Goal: Information Seeking & Learning: Learn about a topic

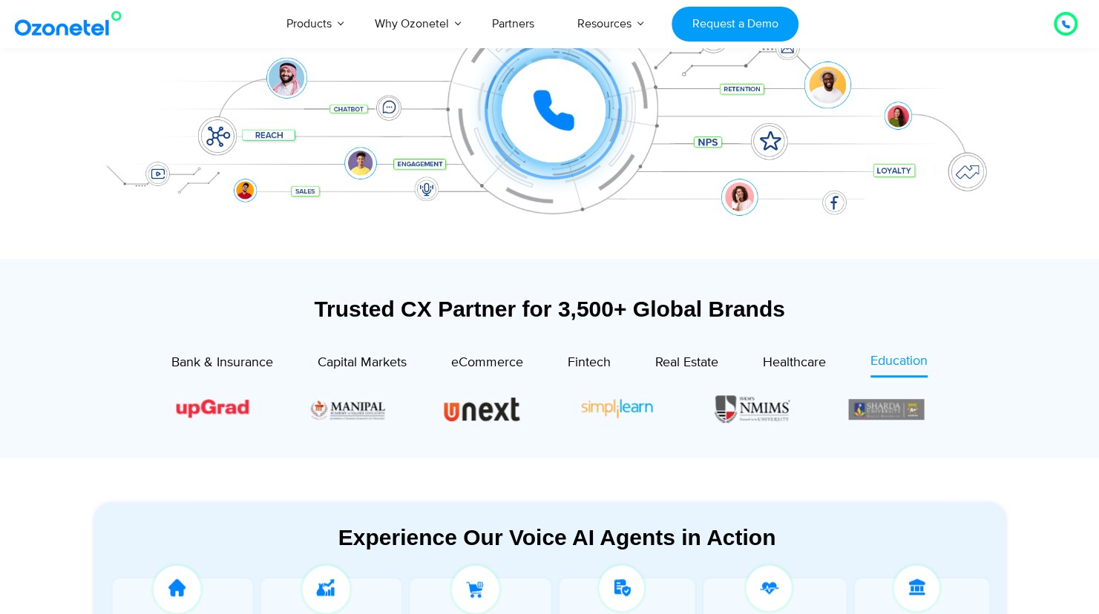
scroll to position [507, 0]
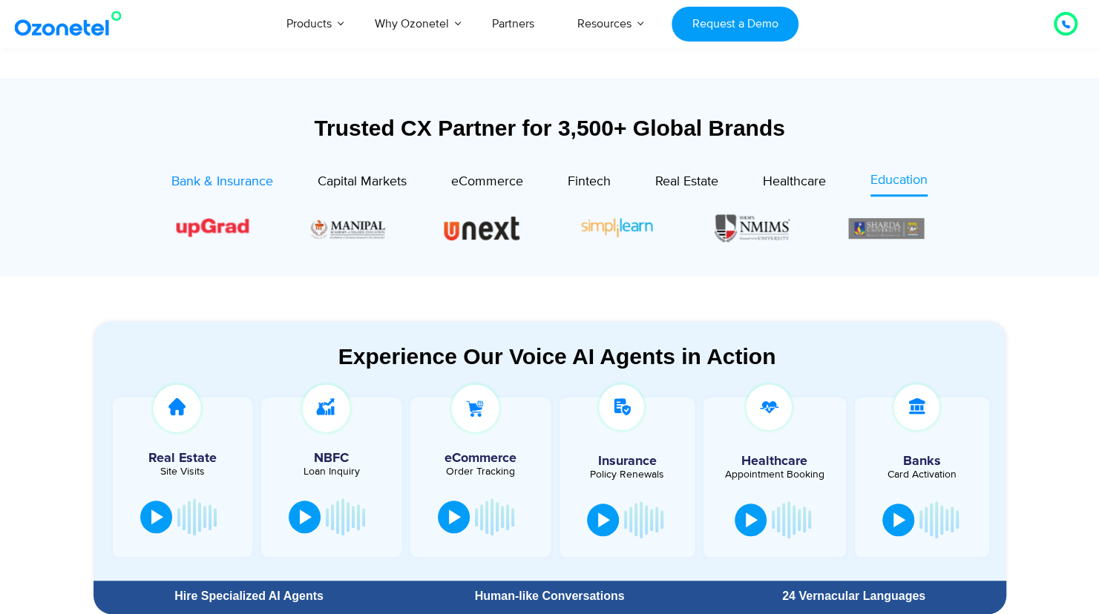
click at [224, 182] on span "Bank & Insurance" at bounding box center [222, 182] width 102 height 16
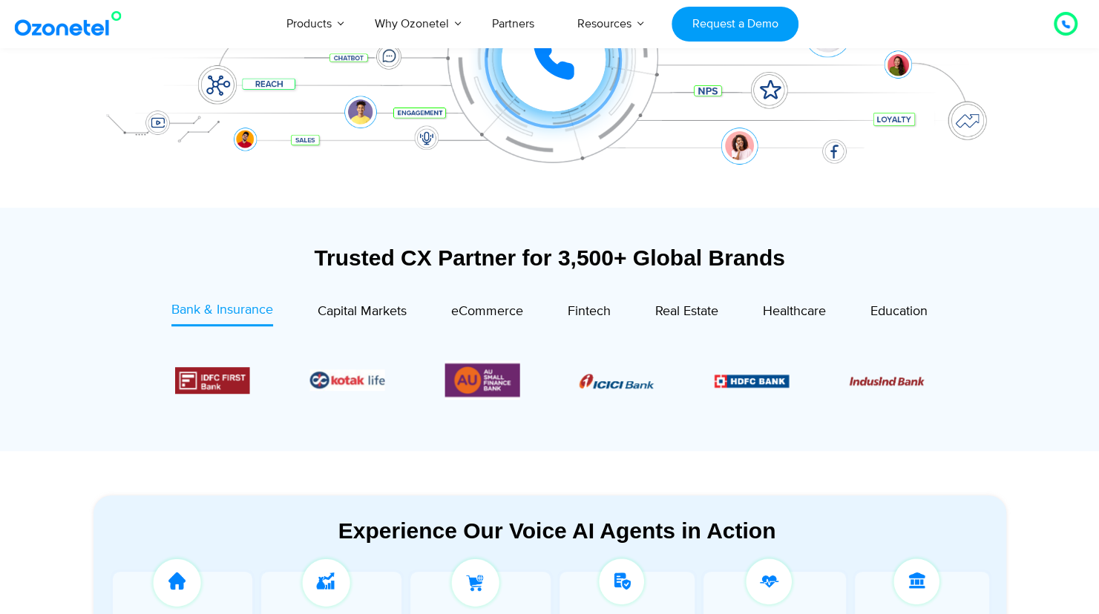
scroll to position [376, 0]
click at [378, 313] on span "Capital Markets" at bounding box center [361, 312] width 89 height 16
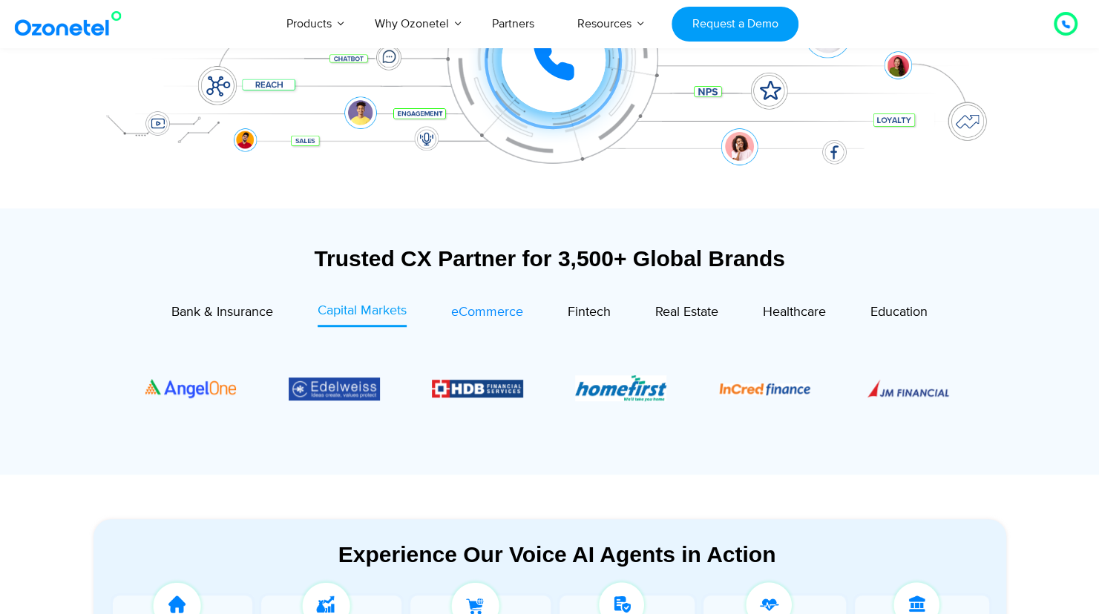
click at [513, 306] on span "eCommerce" at bounding box center [487, 312] width 72 height 16
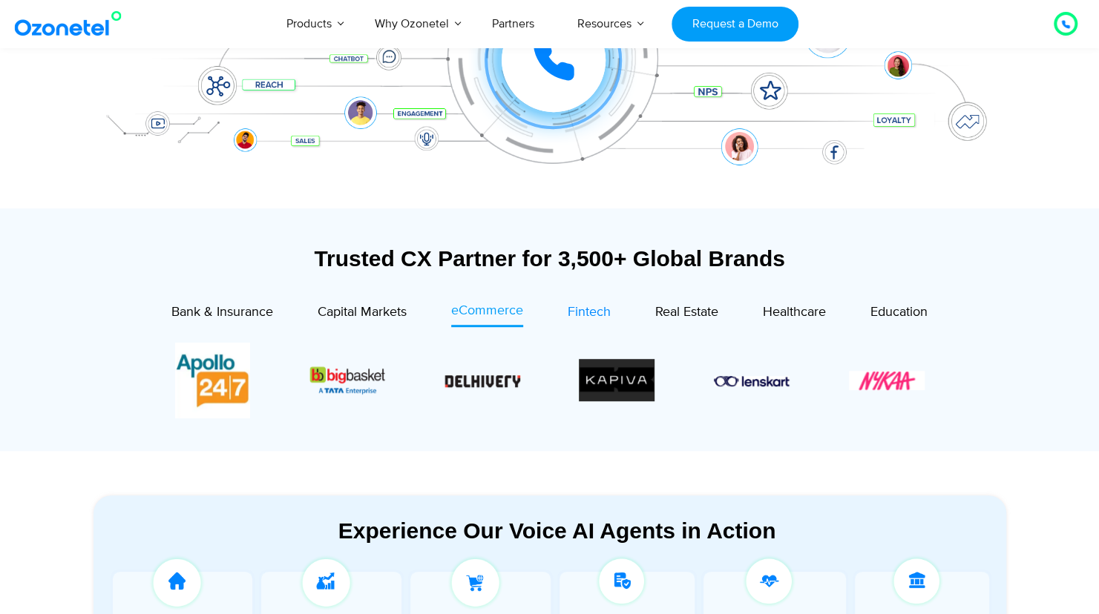
click at [578, 316] on span "Fintech" at bounding box center [588, 312] width 43 height 16
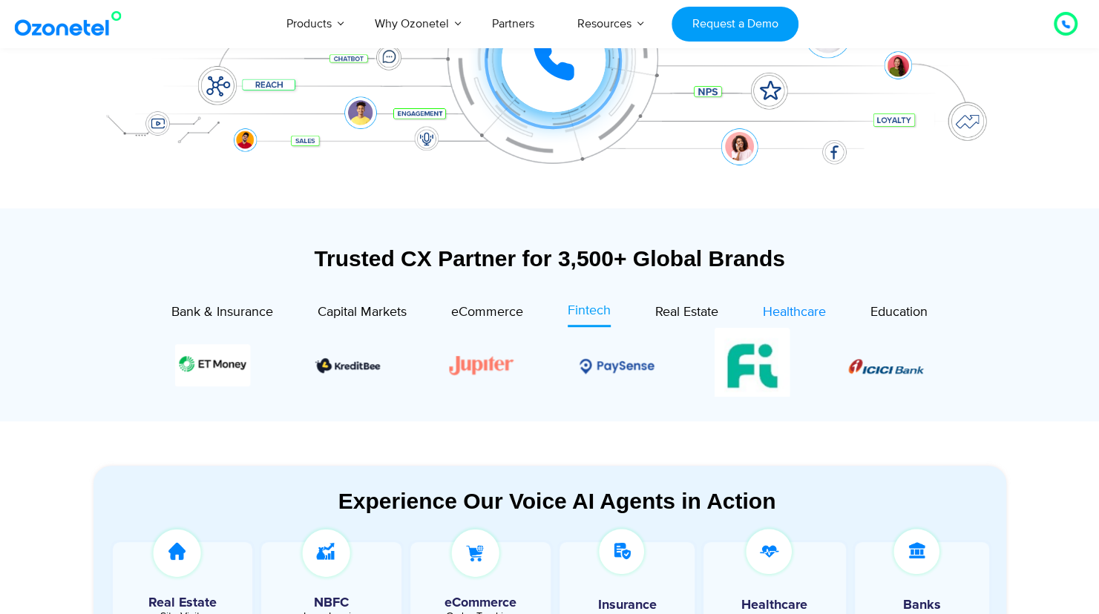
click at [788, 307] on span "Healthcare" at bounding box center [794, 312] width 63 height 16
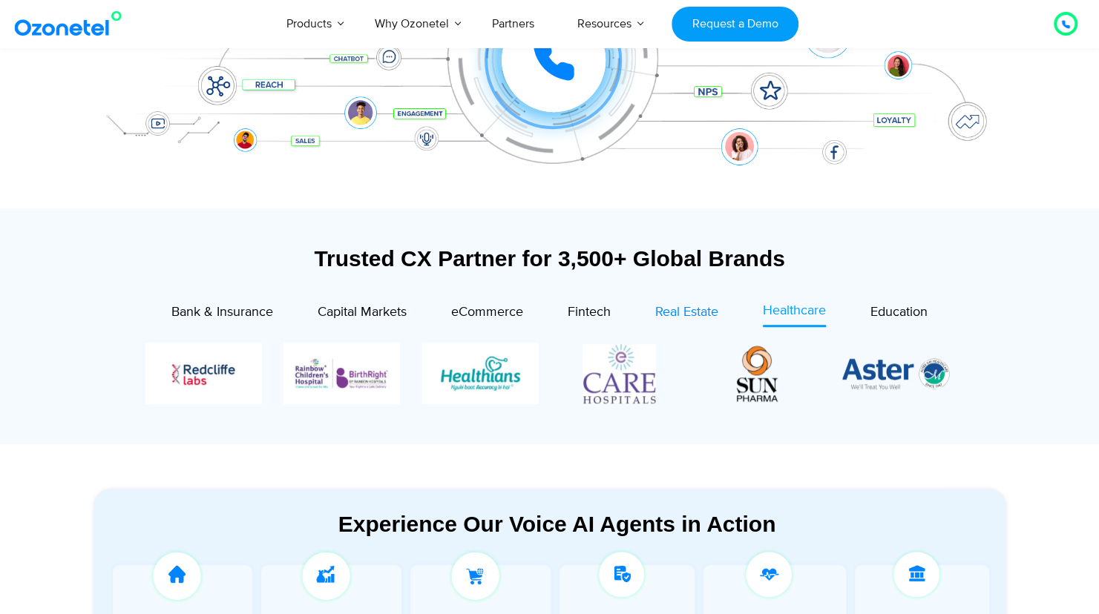
click at [701, 307] on span "Real Estate" at bounding box center [686, 312] width 63 height 16
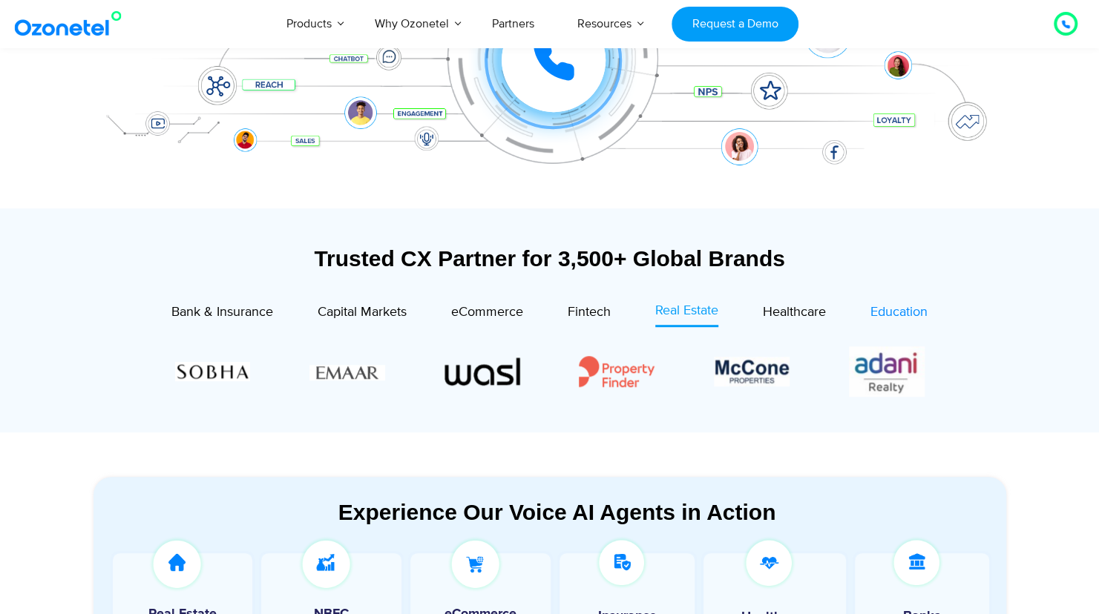
click at [895, 306] on span "Education" at bounding box center [898, 312] width 57 height 16
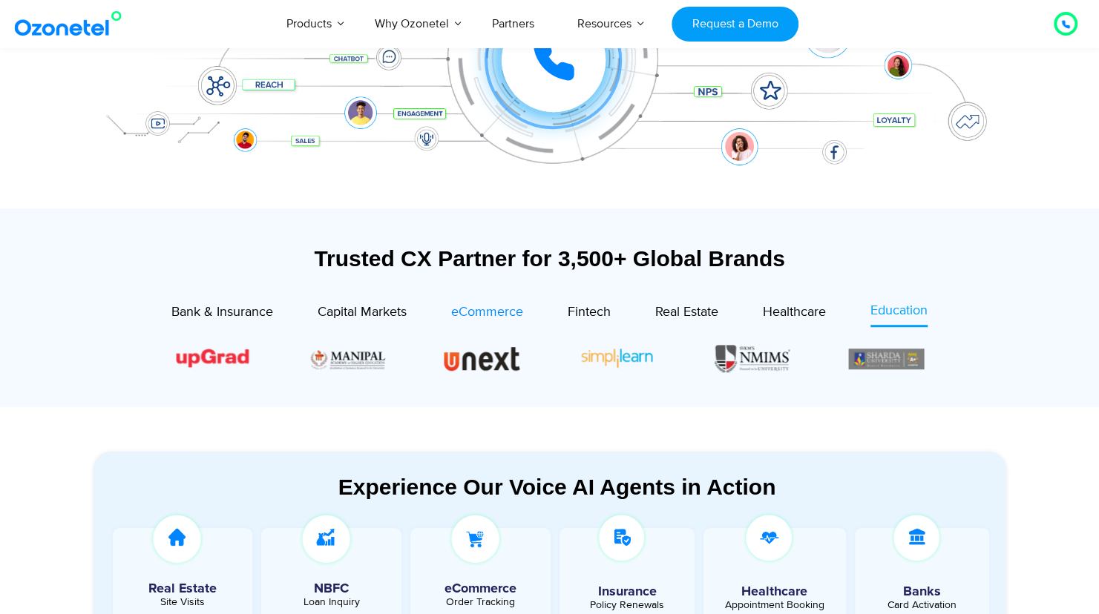
click at [495, 310] on span "eCommerce" at bounding box center [487, 312] width 72 height 16
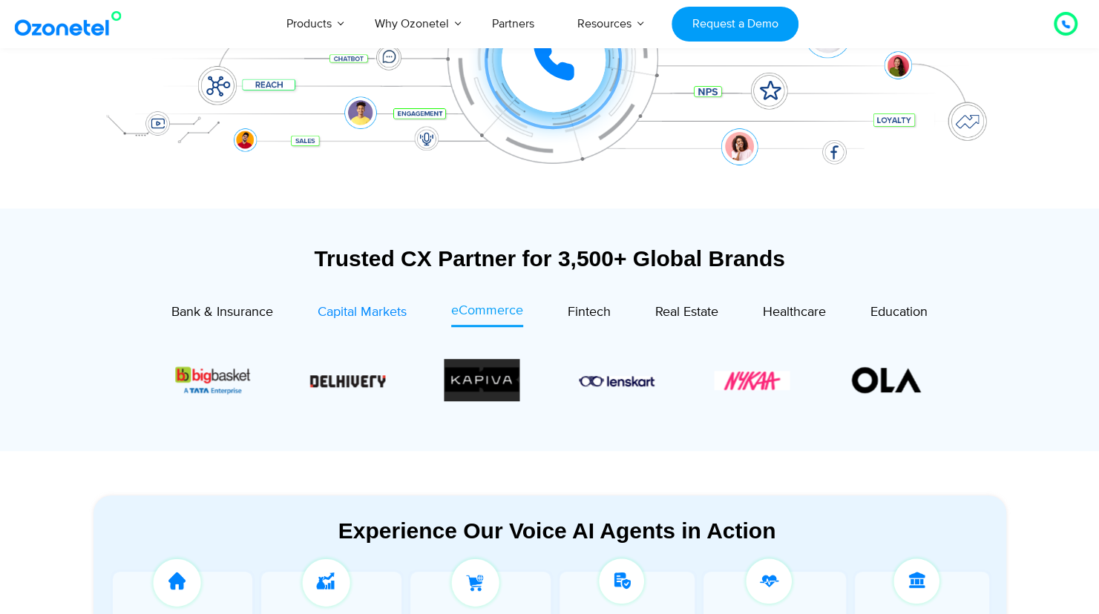
click at [371, 315] on span "Capital Markets" at bounding box center [361, 312] width 89 height 16
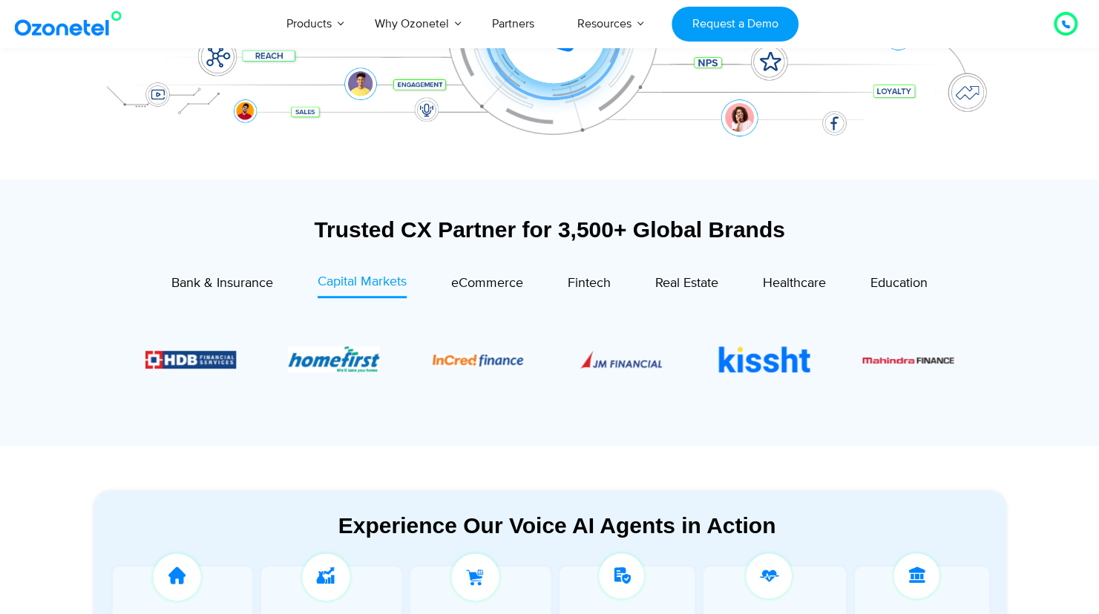
scroll to position [409, 0]
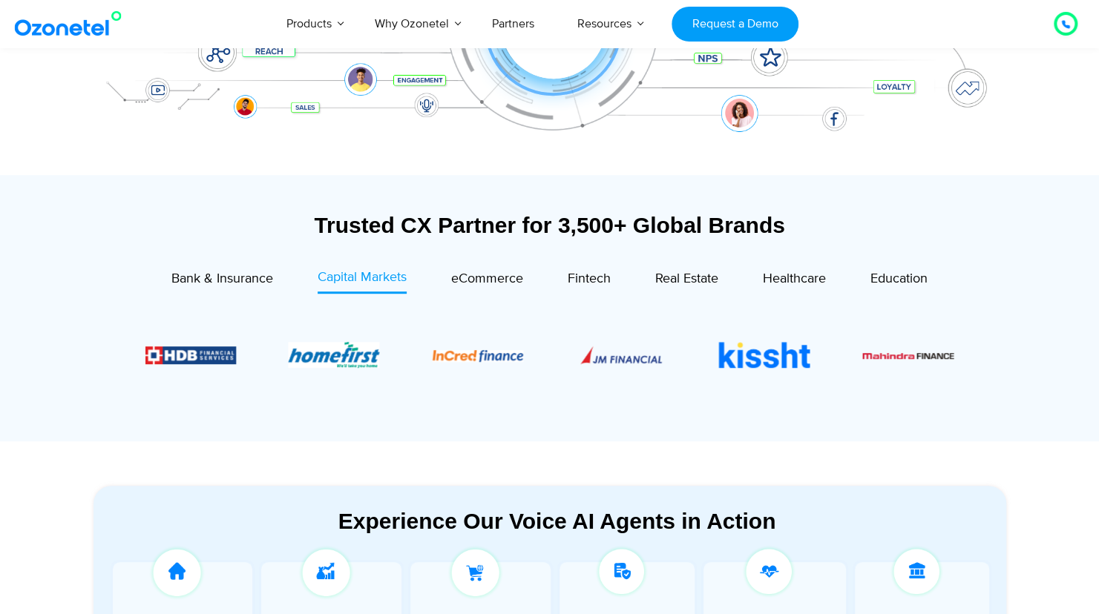
click at [625, 285] on div "Real Estate" at bounding box center [664, 281] width 108 height 26
click at [602, 281] on span "Fintech" at bounding box center [588, 279] width 43 height 16
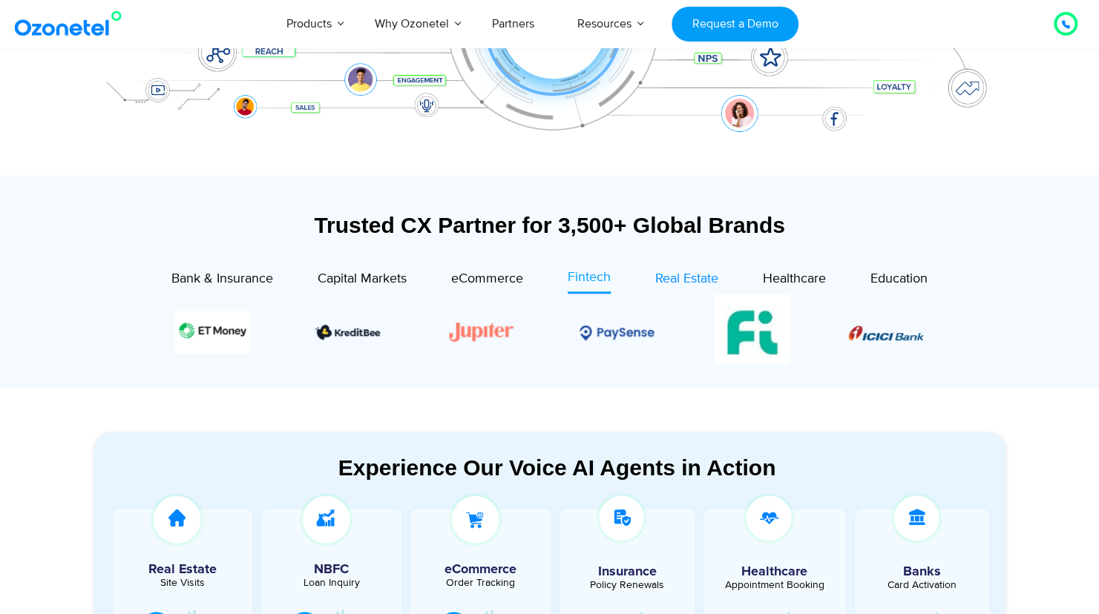
click at [663, 279] on span "Real Estate" at bounding box center [686, 279] width 63 height 16
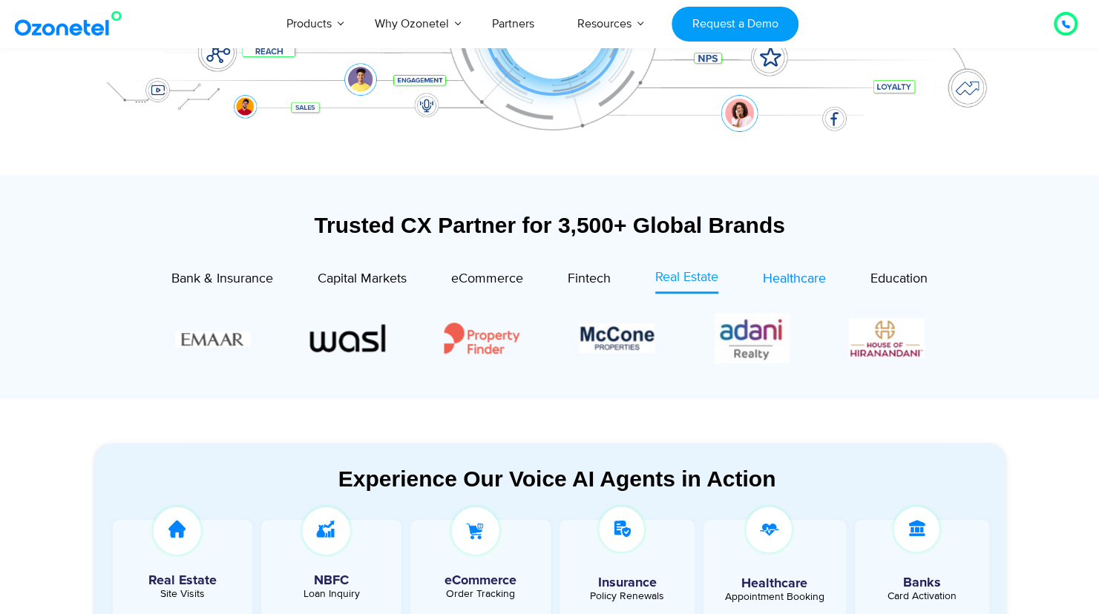
click at [793, 269] on div "Healthcare" at bounding box center [794, 279] width 63 height 20
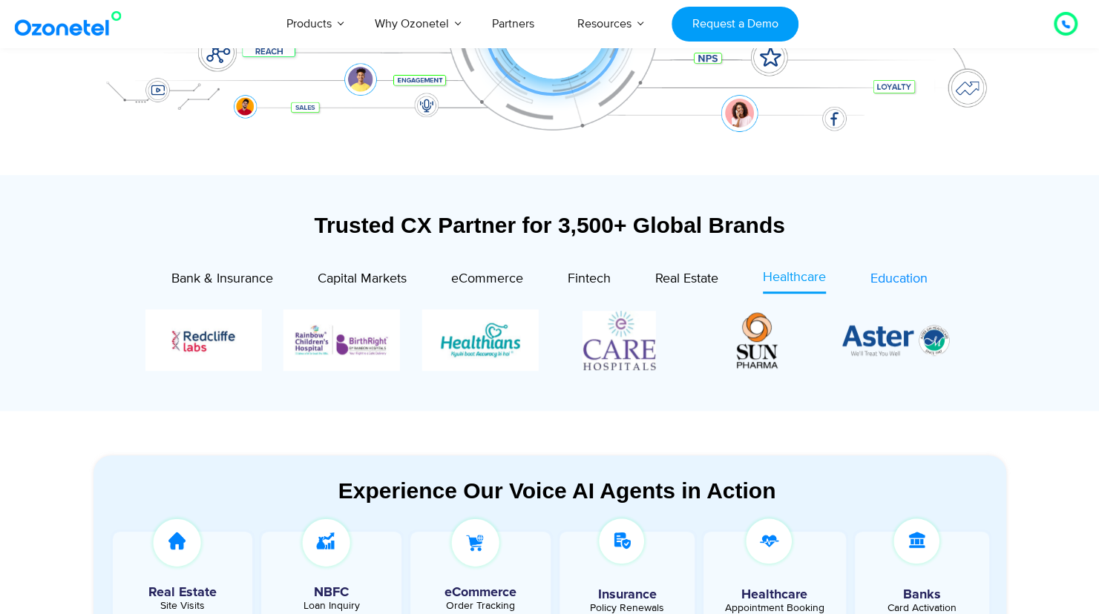
click at [875, 272] on span "Education" at bounding box center [898, 279] width 57 height 16
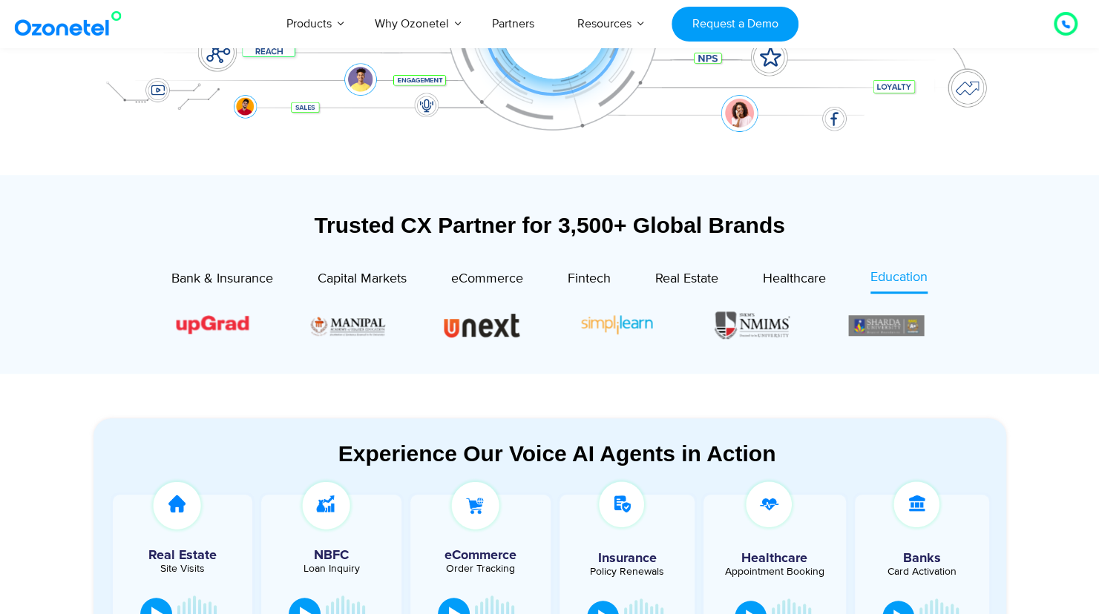
click at [542, 388] on section "Experience Our Voice AI Agents in Action Real Estate Site Visits NBFC Loan Inqu…" at bounding box center [549, 546] width 1099 height 344
click at [808, 282] on span "Healthcare" at bounding box center [794, 279] width 63 height 16
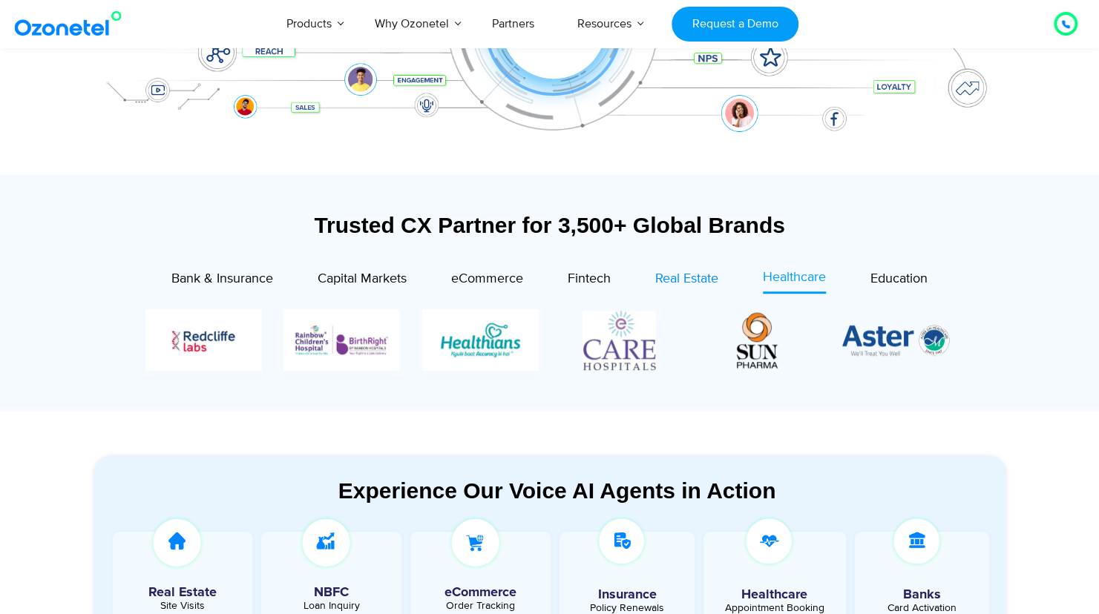
click at [705, 289] on link "Real Estate" at bounding box center [686, 281] width 63 height 26
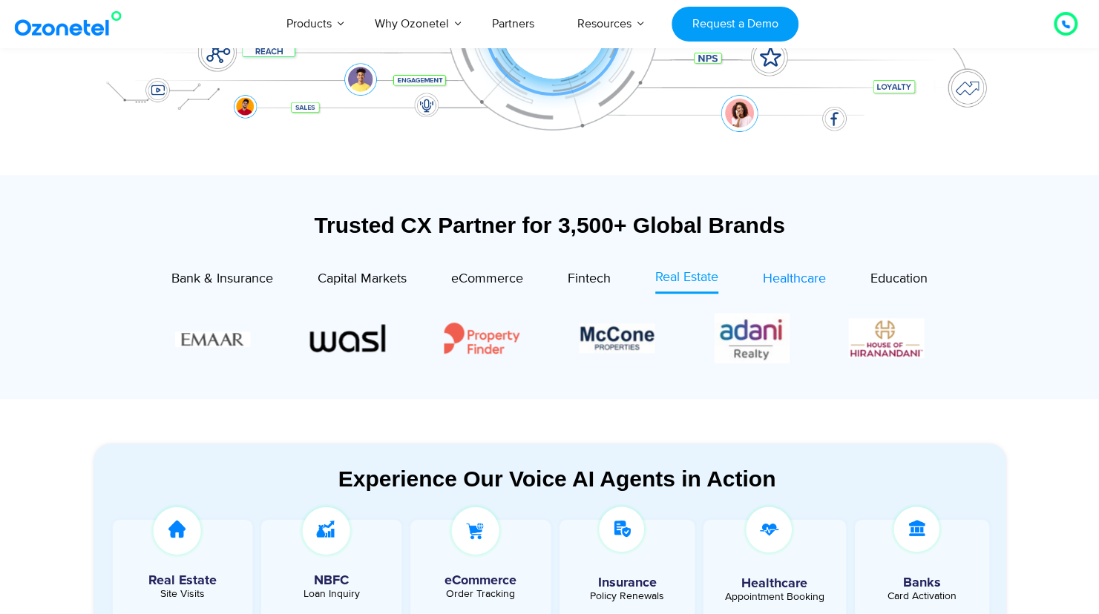
click at [768, 275] on span "Healthcare" at bounding box center [794, 279] width 63 height 16
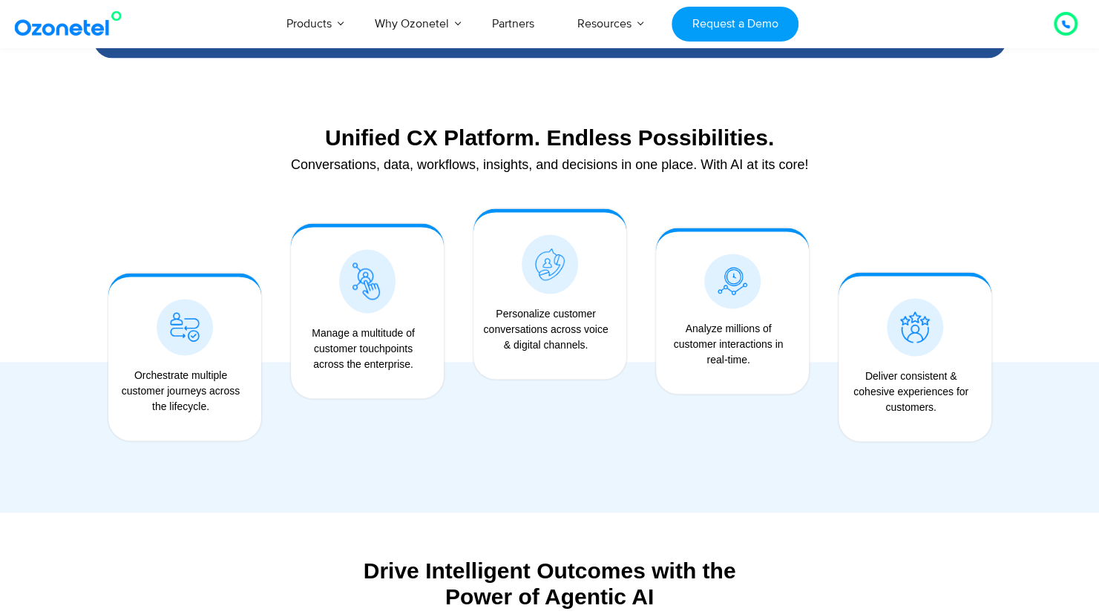
scroll to position [1116, 0]
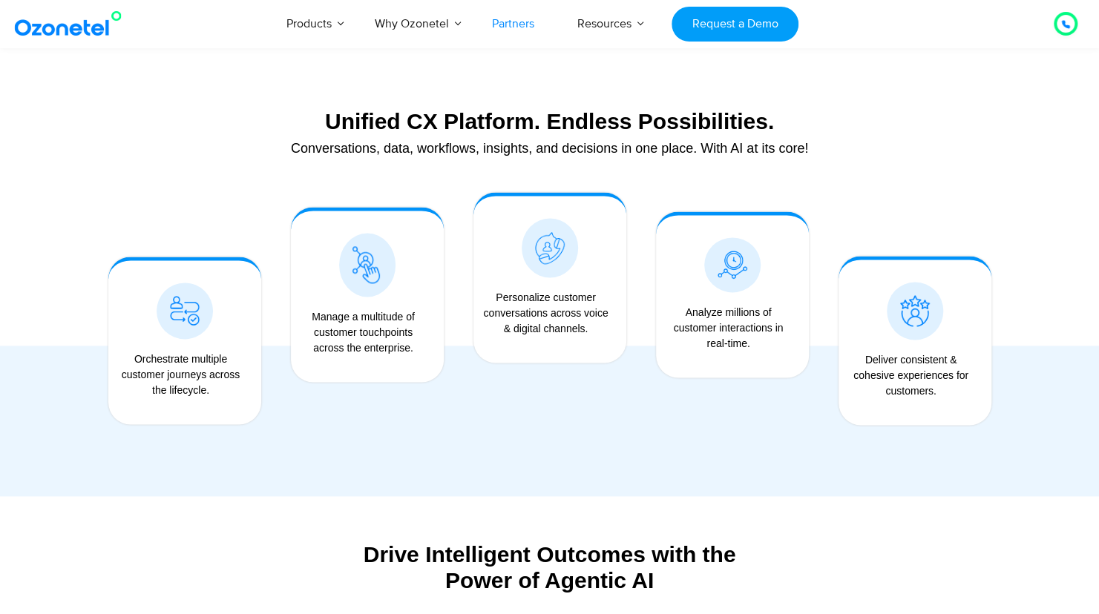
click at [515, 29] on link "Partners" at bounding box center [512, 23] width 85 height 49
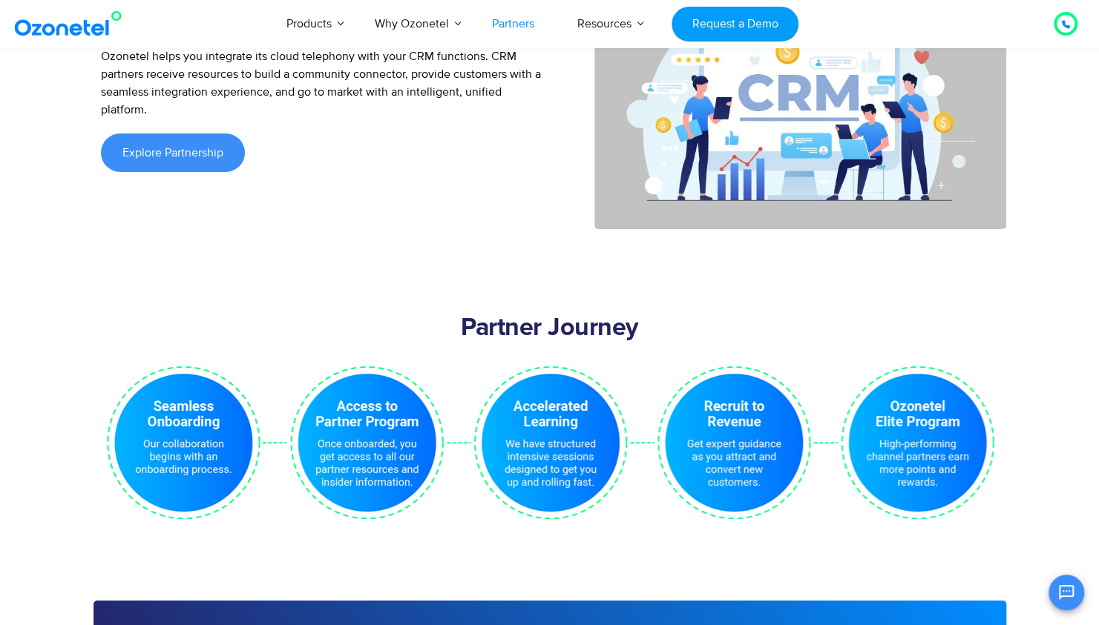
scroll to position [3020, 0]
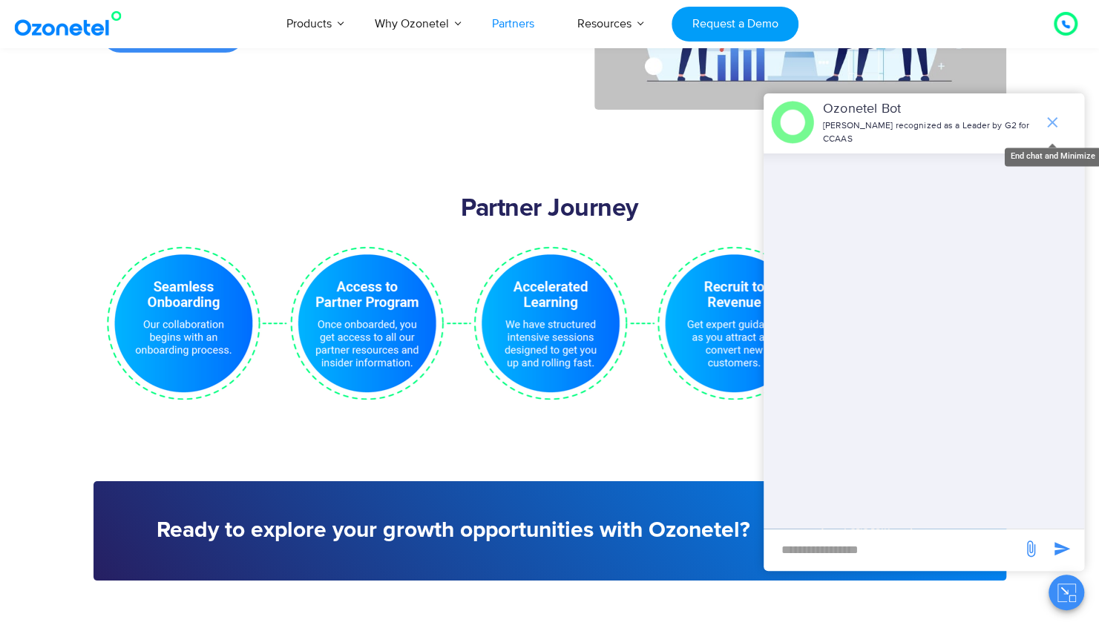
click at [1056, 113] on span "end chat or minimize" at bounding box center [1052, 123] width 30 height 30
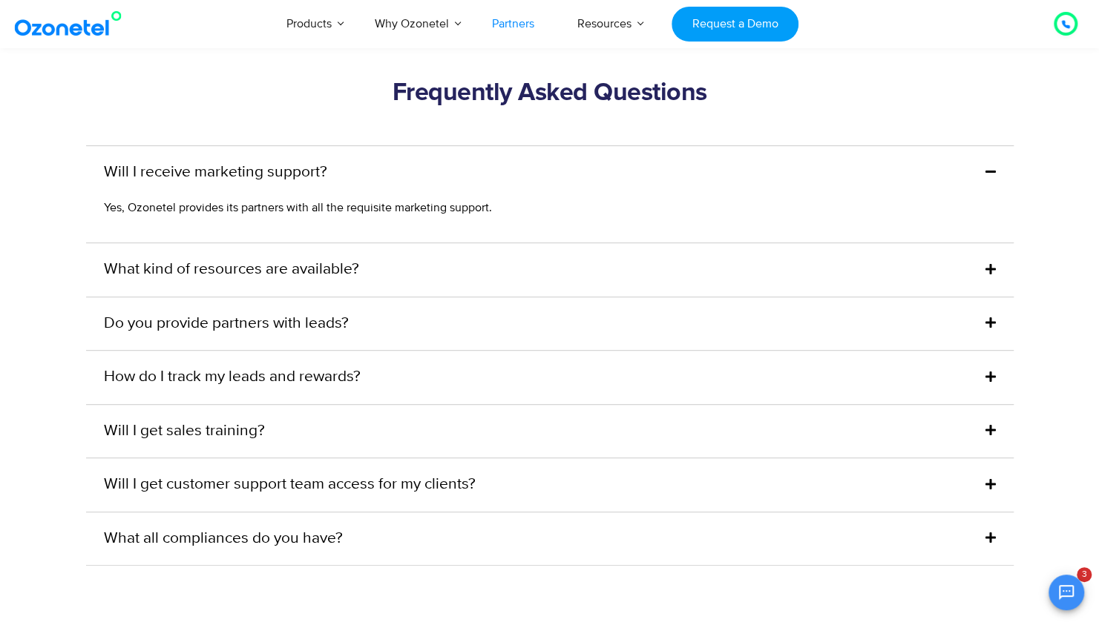
scroll to position [3726, 0]
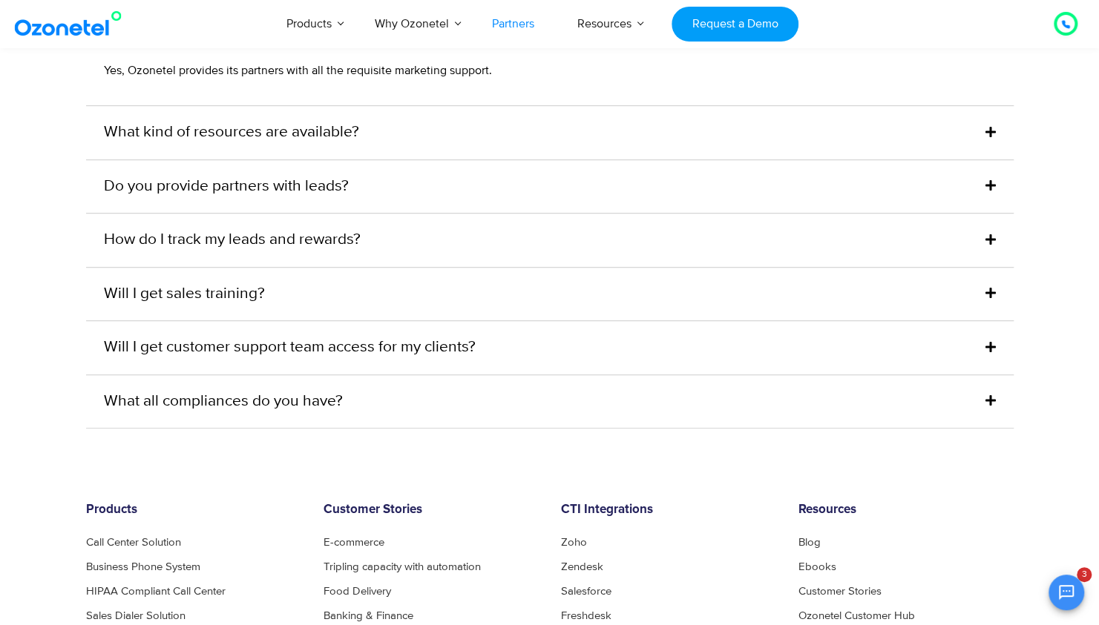
click at [521, 273] on div "Will I get sales training?" at bounding box center [549, 294] width 927 height 53
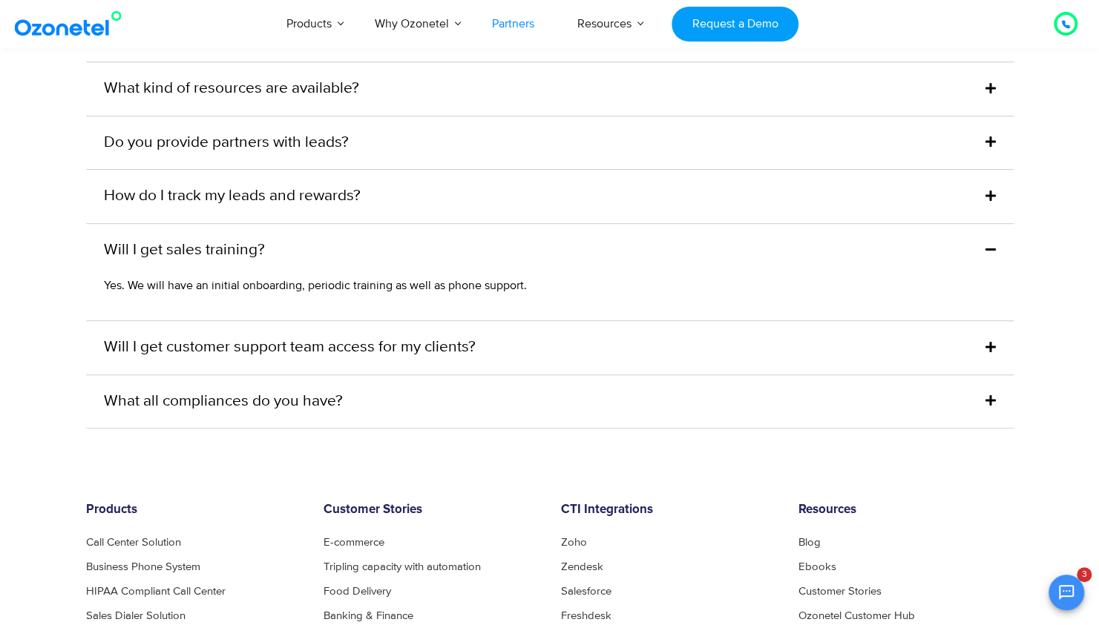
click at [542, 224] on div "Will I get sales training?" at bounding box center [549, 250] width 927 height 53
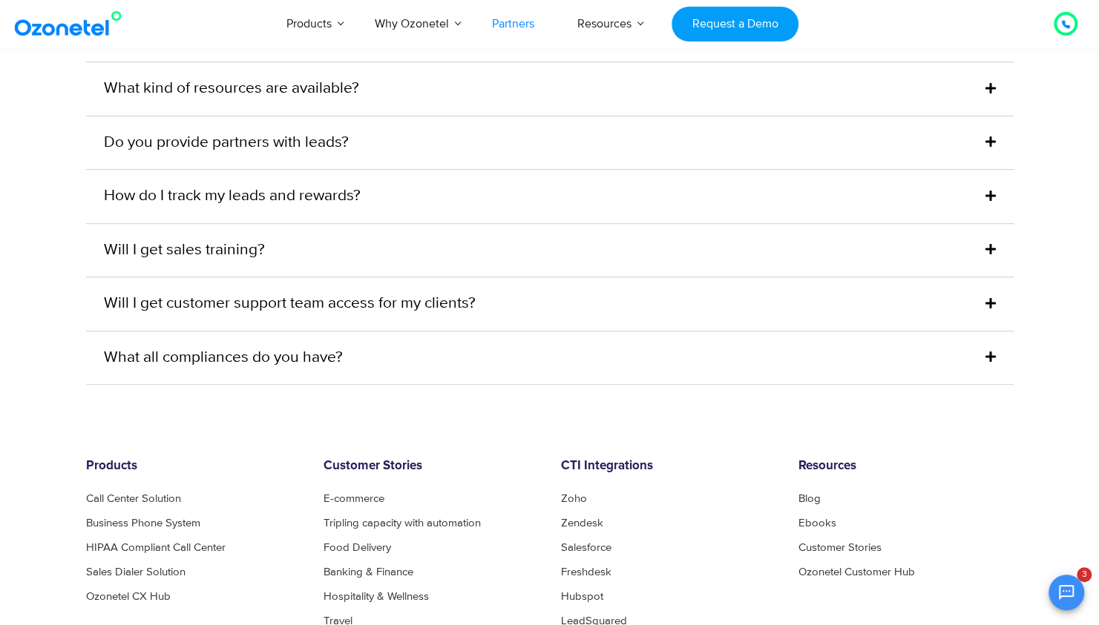
click at [542, 224] on div "Will I get sales training?" at bounding box center [549, 250] width 927 height 53
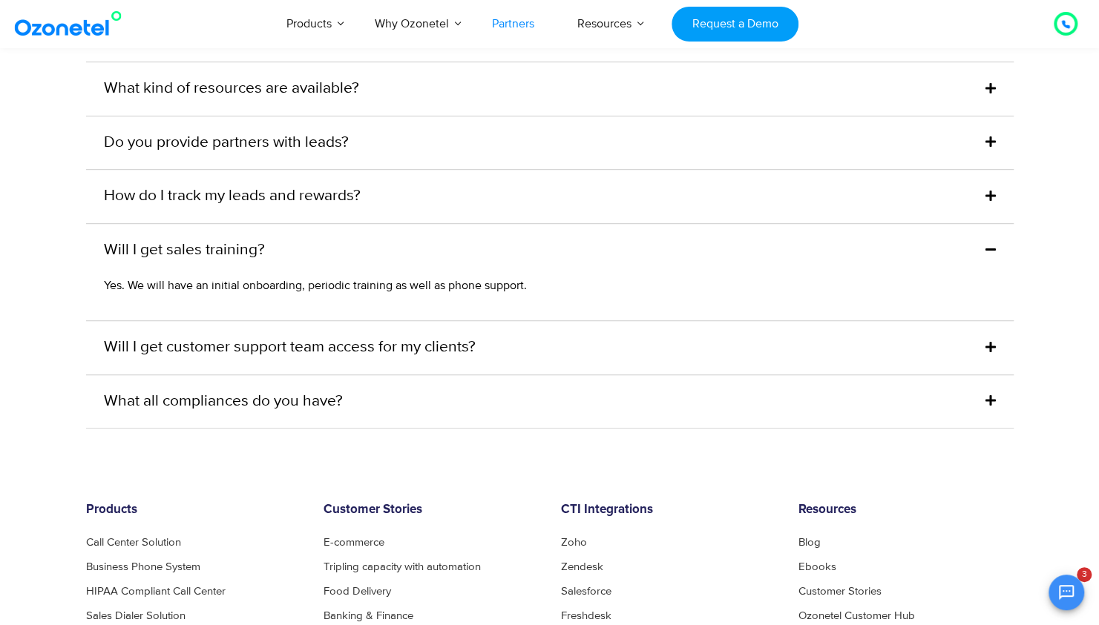
click at [542, 224] on div "Will I get sales training?" at bounding box center [549, 250] width 927 height 53
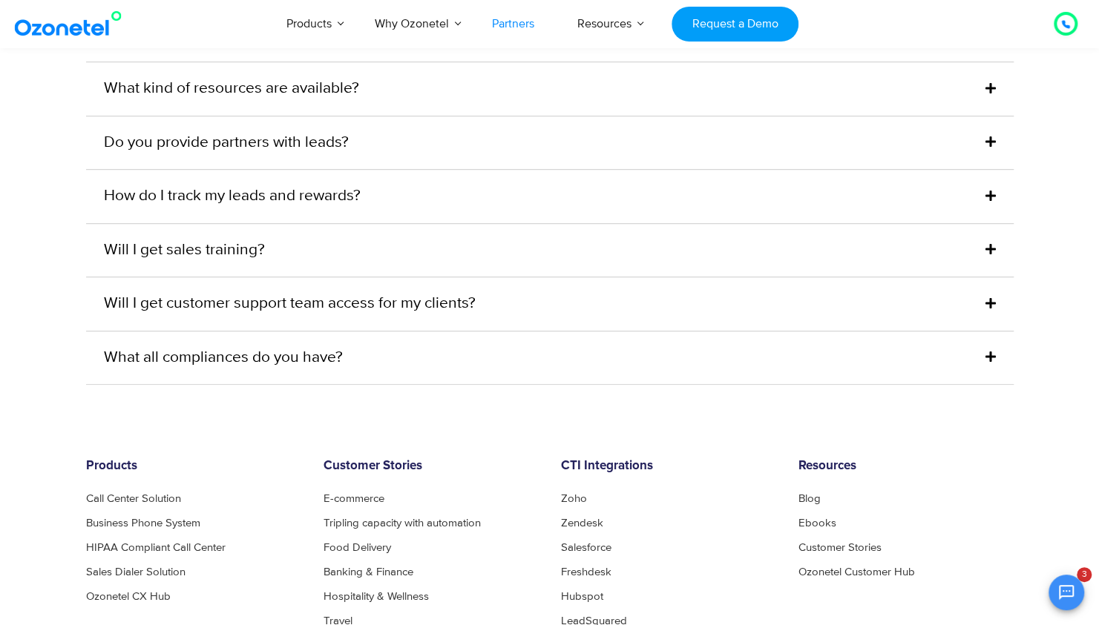
click at [524, 277] on div "Will I get customer support team access for my clients?" at bounding box center [549, 303] width 927 height 53
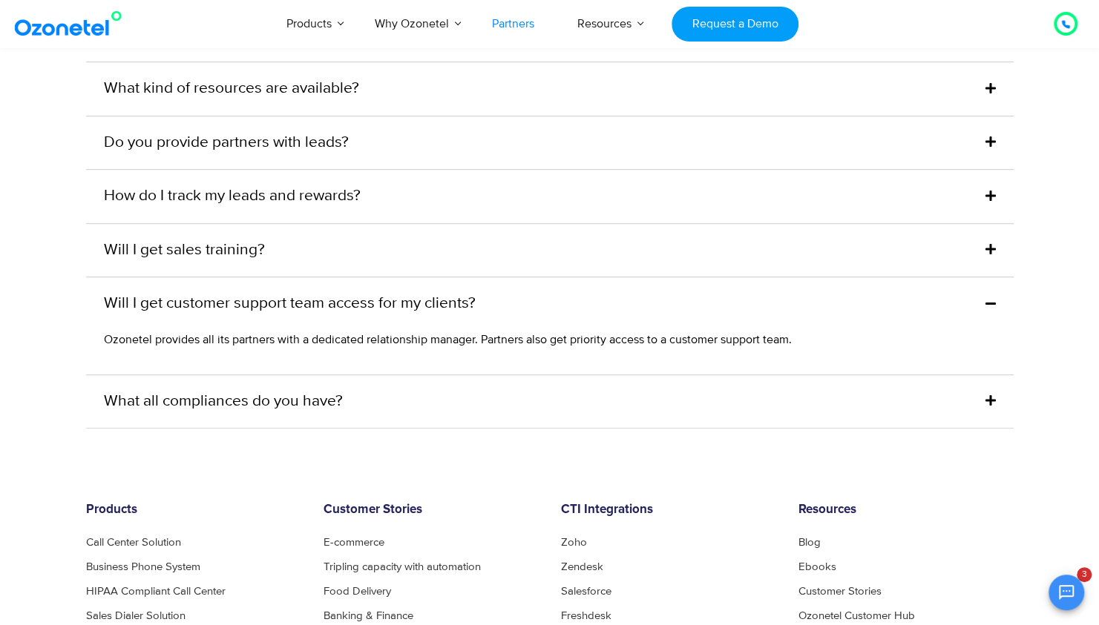
click at [524, 277] on div "Will I get customer support team access for my clients?" at bounding box center [549, 303] width 927 height 53
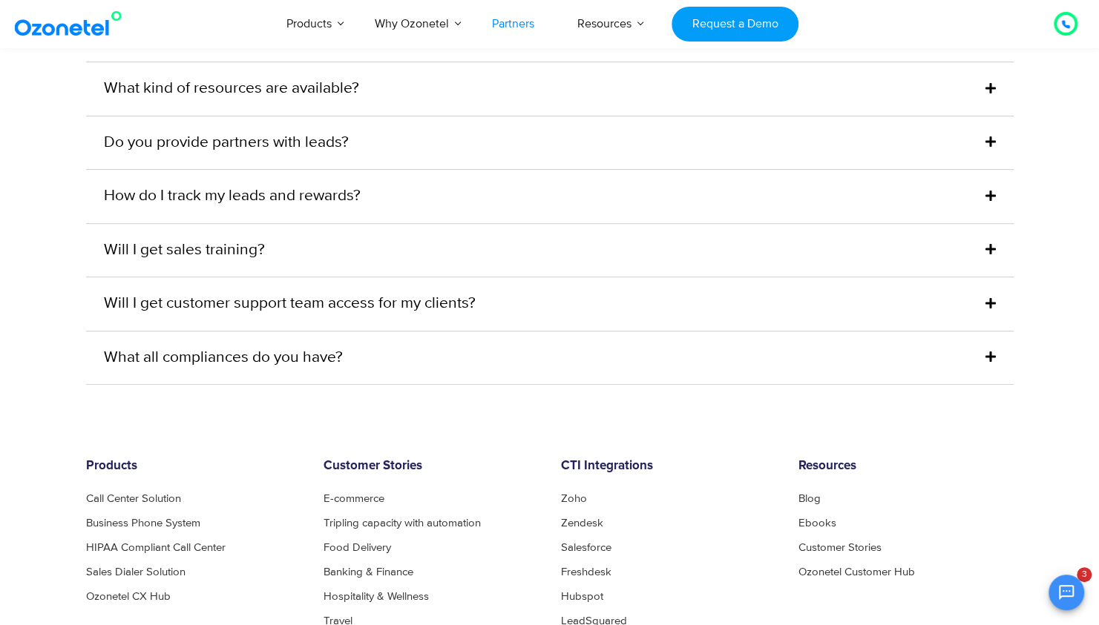
click at [521, 332] on div "What all compliances do you have?" at bounding box center [549, 358] width 927 height 53
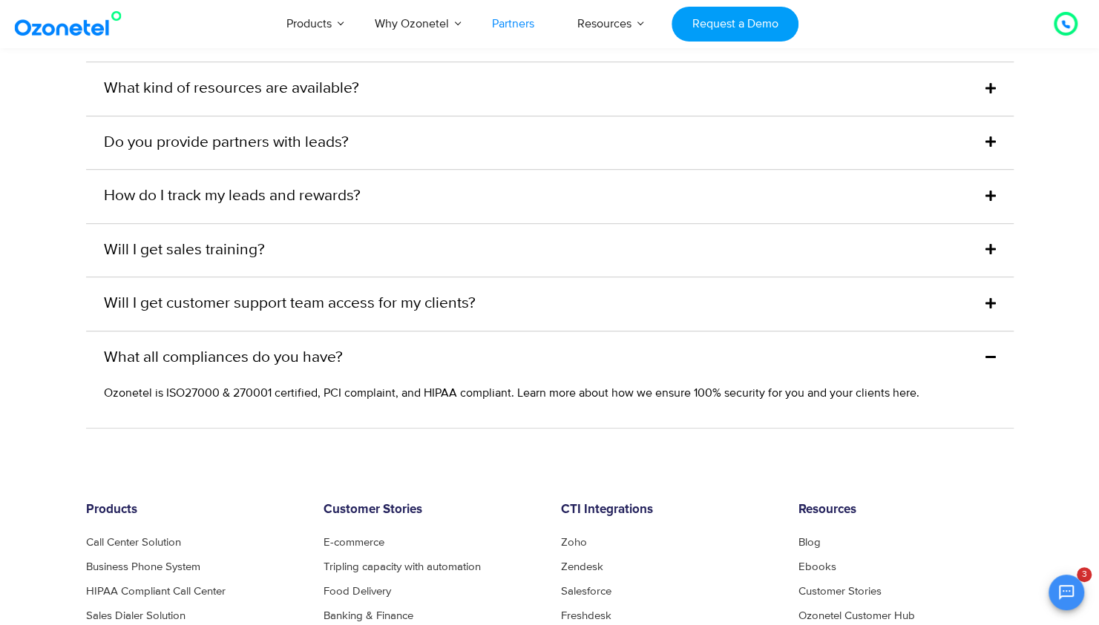
click at [521, 332] on div "What all compliances do you have?" at bounding box center [549, 358] width 927 height 53
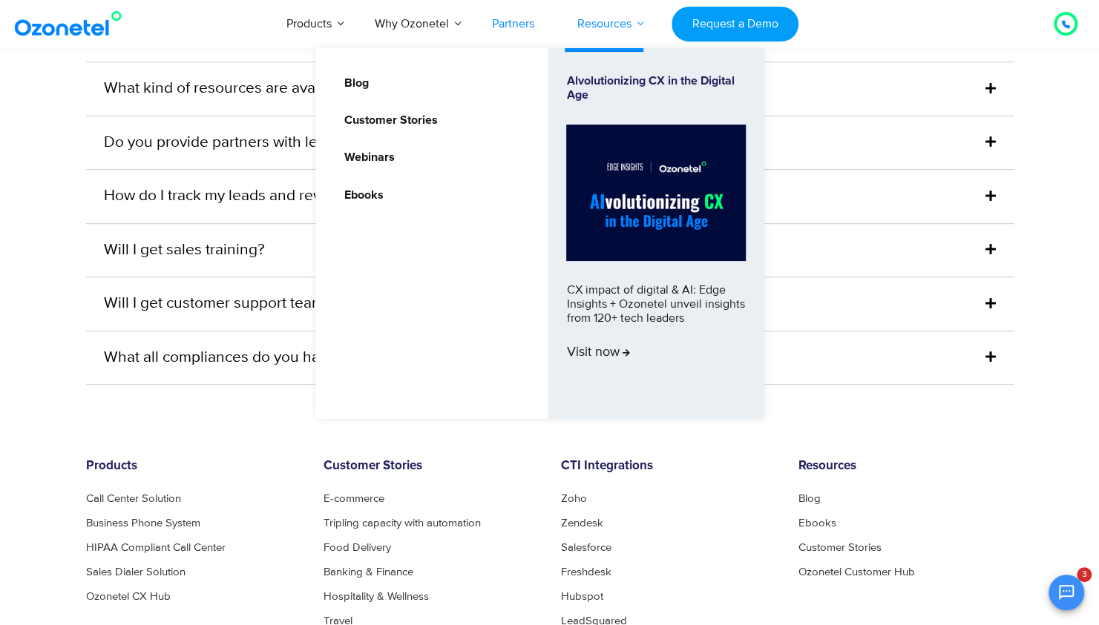
click at [581, 20] on link "Resources" at bounding box center [604, 23] width 97 height 49
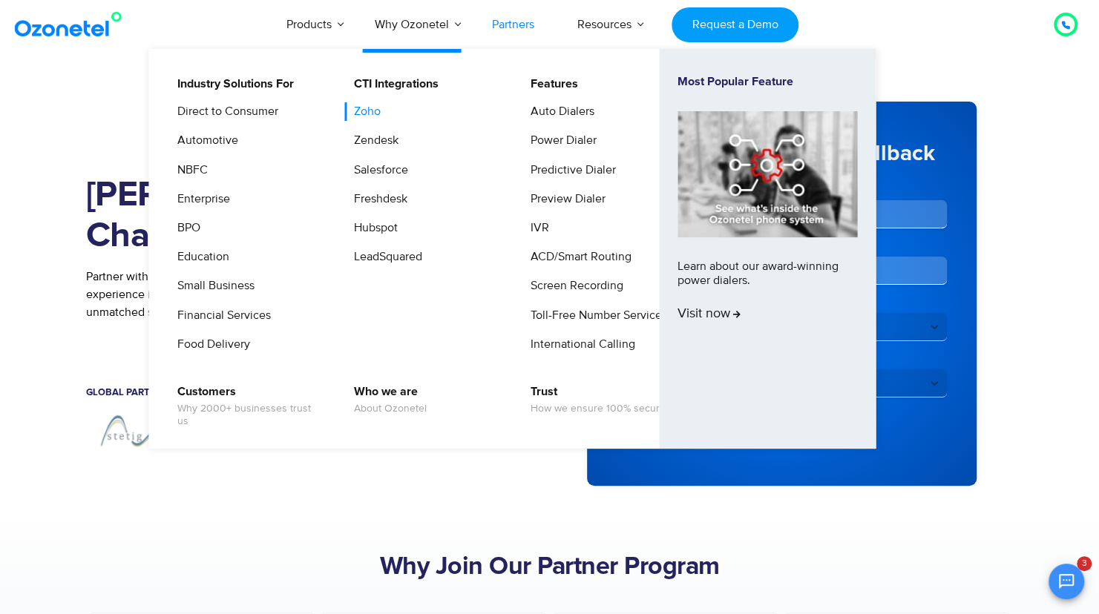
click at [380, 119] on link "Zoho" at bounding box center [363, 111] width 39 height 19
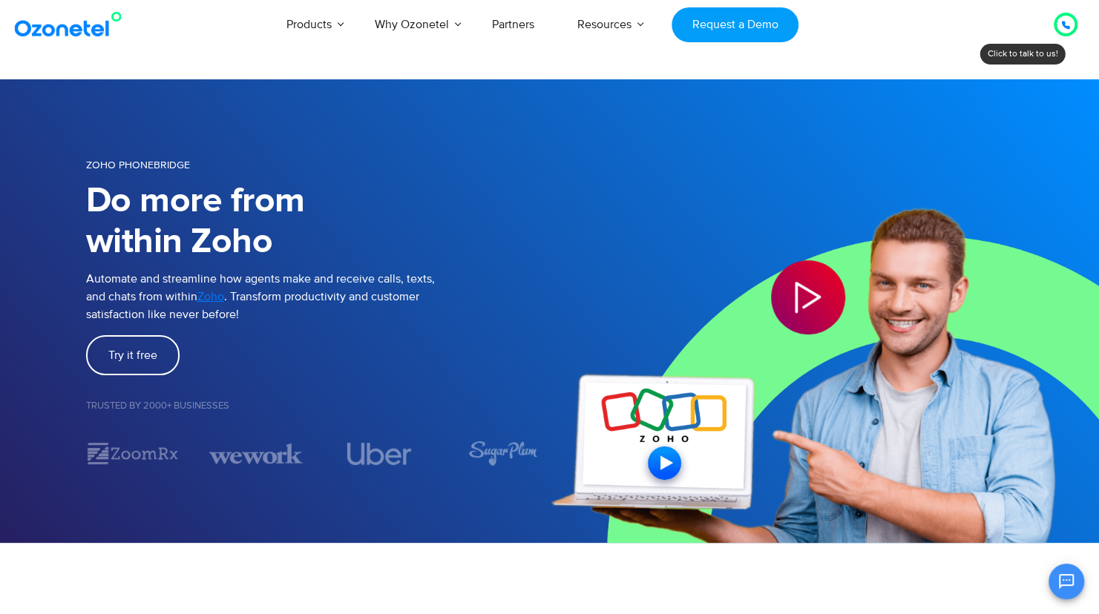
click at [807, 295] on icon "Play Video" at bounding box center [808, 297] width 74 height 74
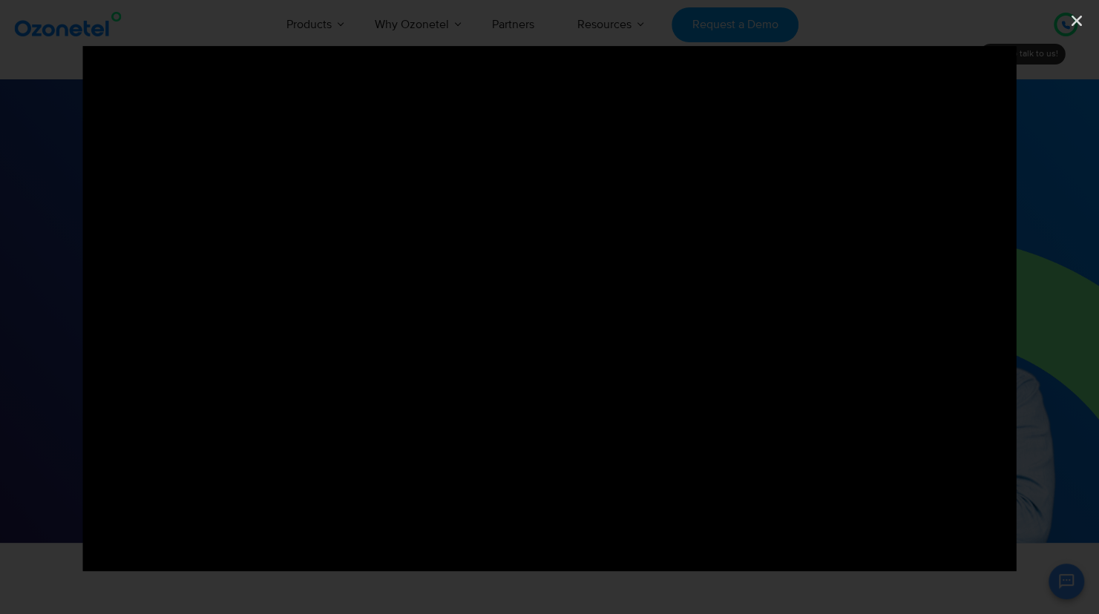
click at [1076, 328] on div at bounding box center [549, 307] width 1099 height 522
click at [1080, 28] on link "Close (Esc)" at bounding box center [1076, 21] width 22 height 22
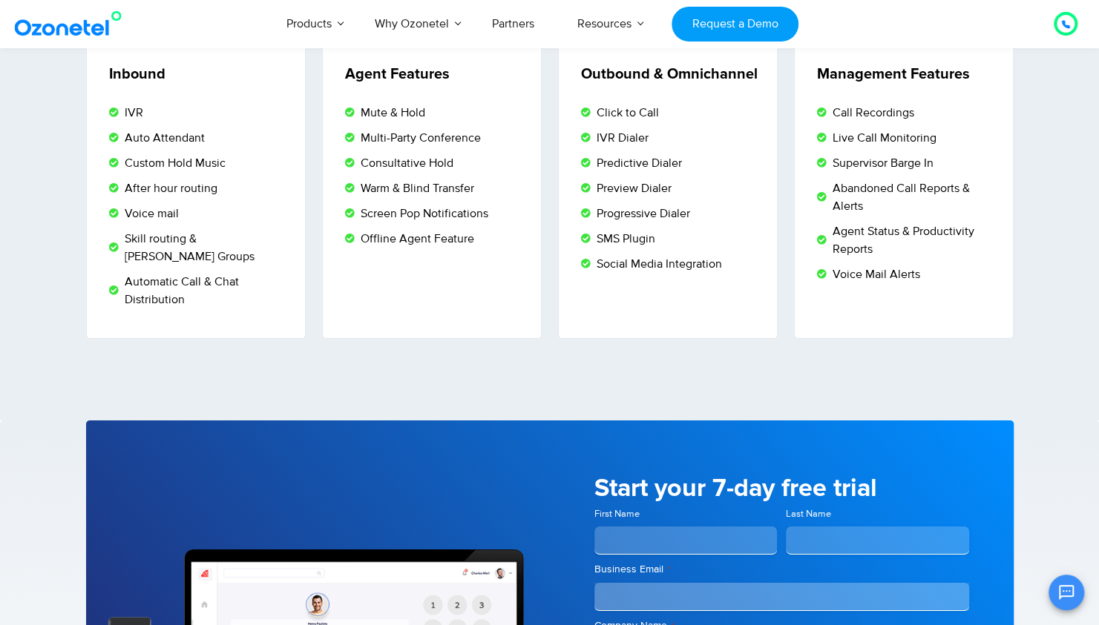
scroll to position [2674, 0]
